Goal: Find contact information: Find contact information

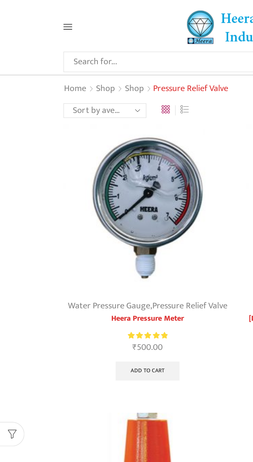
click at [35, 15] on icon at bounding box center [36, 14] width 5 height 3
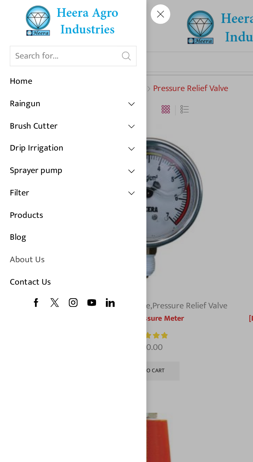
click at [13, 138] on link "About Us" at bounding box center [38, 138] width 67 height 12
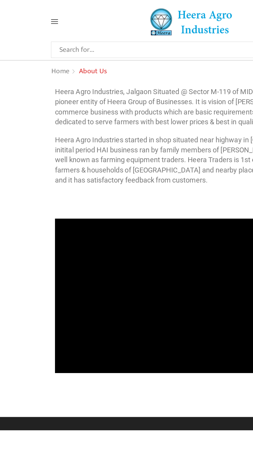
click at [36, 14] on icon at bounding box center [36, 14] width 5 height 3
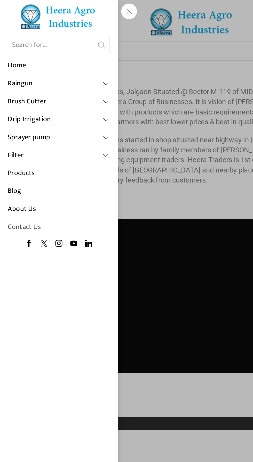
click at [11, 149] on link "Contact Us" at bounding box center [38, 150] width 67 height 12
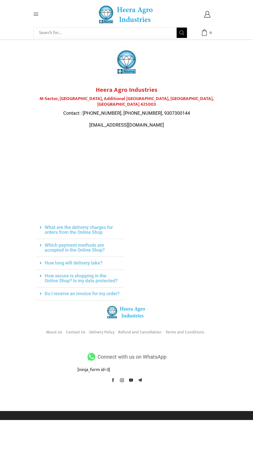
click at [134, 353] on span "Connect with us on WhatsApp" at bounding box center [131, 356] width 70 height 9
click at [77, 347] on div "About Us Contact Us Delivery Policy Refund and Cancellation Terms and Conditions" at bounding box center [127, 326] width 186 height 47
click at [102, 356] on span "Connect with us on WhatsApp" at bounding box center [131, 356] width 70 height 9
click at [141, 354] on span "Connect with us on WhatsApp" at bounding box center [131, 356] width 70 height 9
click at [122, 312] on img at bounding box center [126, 311] width 39 height 13
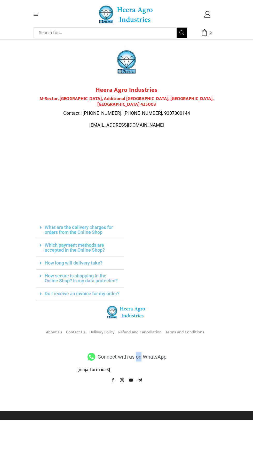
click at [134, 10] on img at bounding box center [126, 14] width 57 height 18
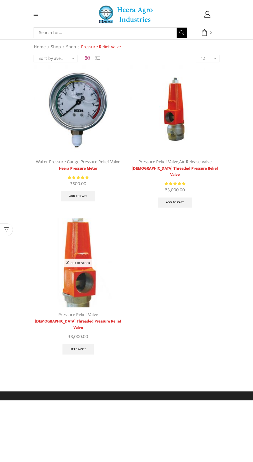
click at [36, 14] on icon at bounding box center [36, 14] width 5 height 3
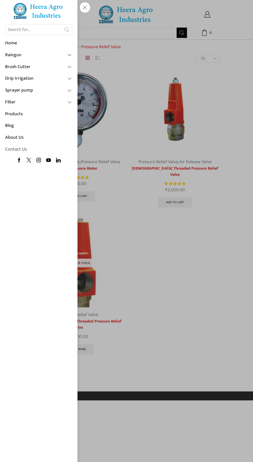
click at [22, 146] on link "Contact Us" at bounding box center [38, 150] width 67 height 12
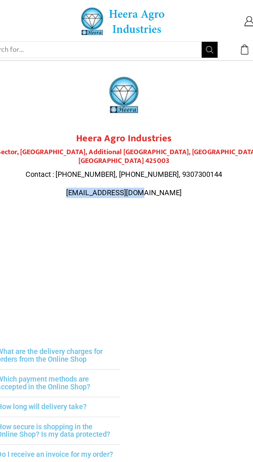
click at [104, 110] on p "Contact : [PHONE_NUMBER], [PHONE_NUMBER], 9307300144" at bounding box center [126, 113] width 180 height 7
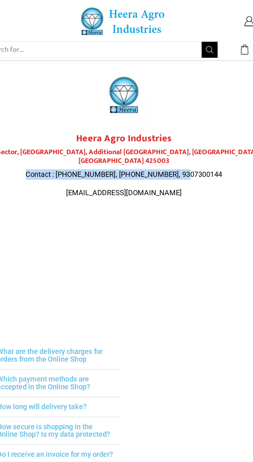
copy span "Contact : [PHONE_NUMBER], [PHONE_NUMBER], 9307300144"
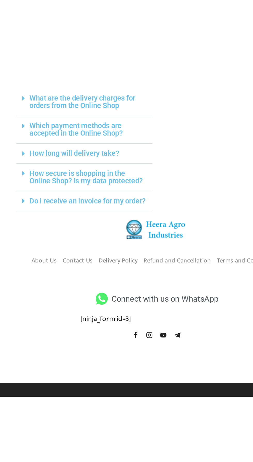
click at [117, 356] on span "Connect with us on WhatsApp" at bounding box center [131, 356] width 70 height 9
click at [94, 354] on icon at bounding box center [91, 357] width 10 height 8
click at [91, 358] on icon at bounding box center [91, 357] width 10 height 8
click at [92, 355] on icon at bounding box center [91, 357] width 10 height 8
click at [98, 356] on span "Connect with us on WhatsApp" at bounding box center [131, 356] width 70 height 9
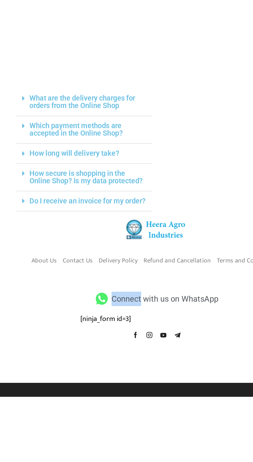
click at [107, 357] on span "Connect with us on WhatsApp" at bounding box center [131, 356] width 70 height 9
click at [130, 357] on span "Connect with us on WhatsApp" at bounding box center [131, 356] width 70 height 9
click at [150, 356] on span "Connect with us on WhatsApp" at bounding box center [131, 356] width 70 height 9
click at [87, 356] on icon at bounding box center [91, 357] width 10 height 8
click at [94, 358] on icon at bounding box center [91, 357] width 10 height 8
